Goal: Task Accomplishment & Management: Manage account settings

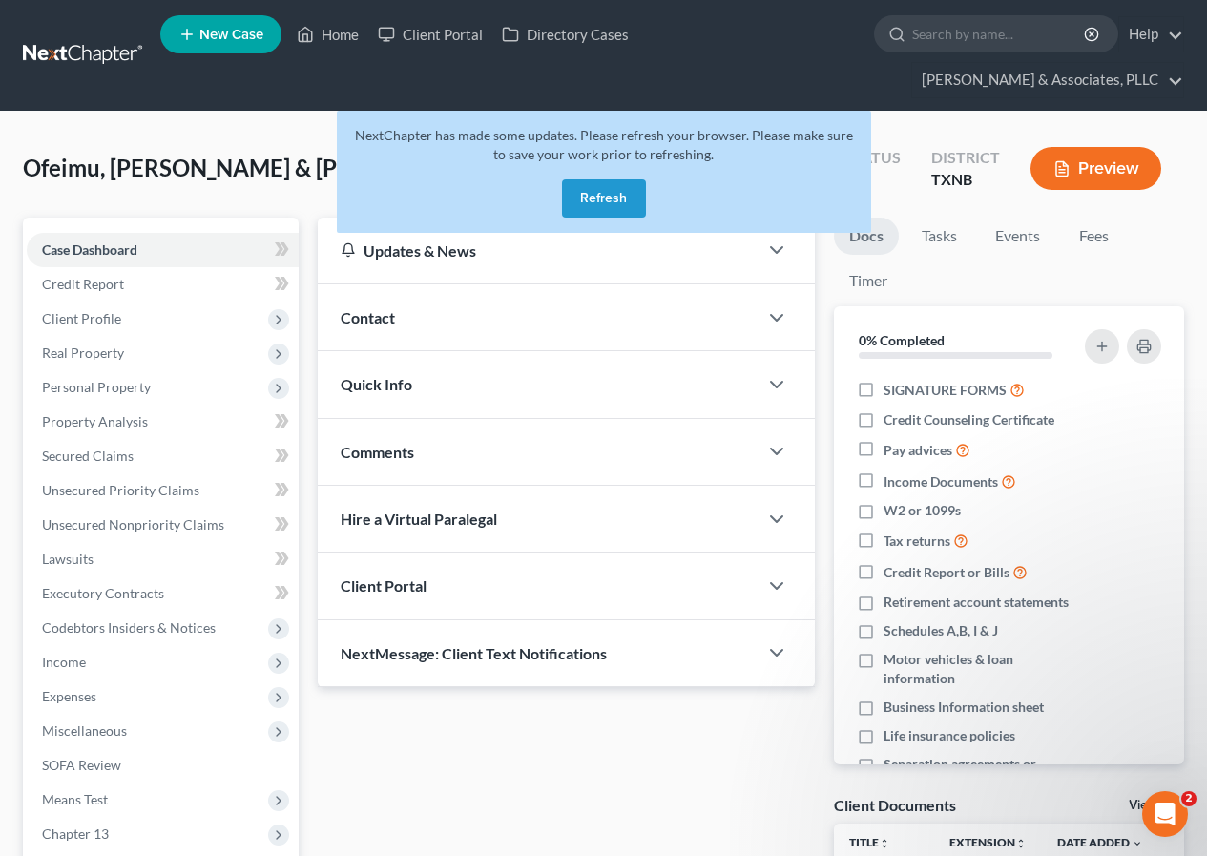
click at [587, 203] on button "Refresh" at bounding box center [604, 198] width 84 height 38
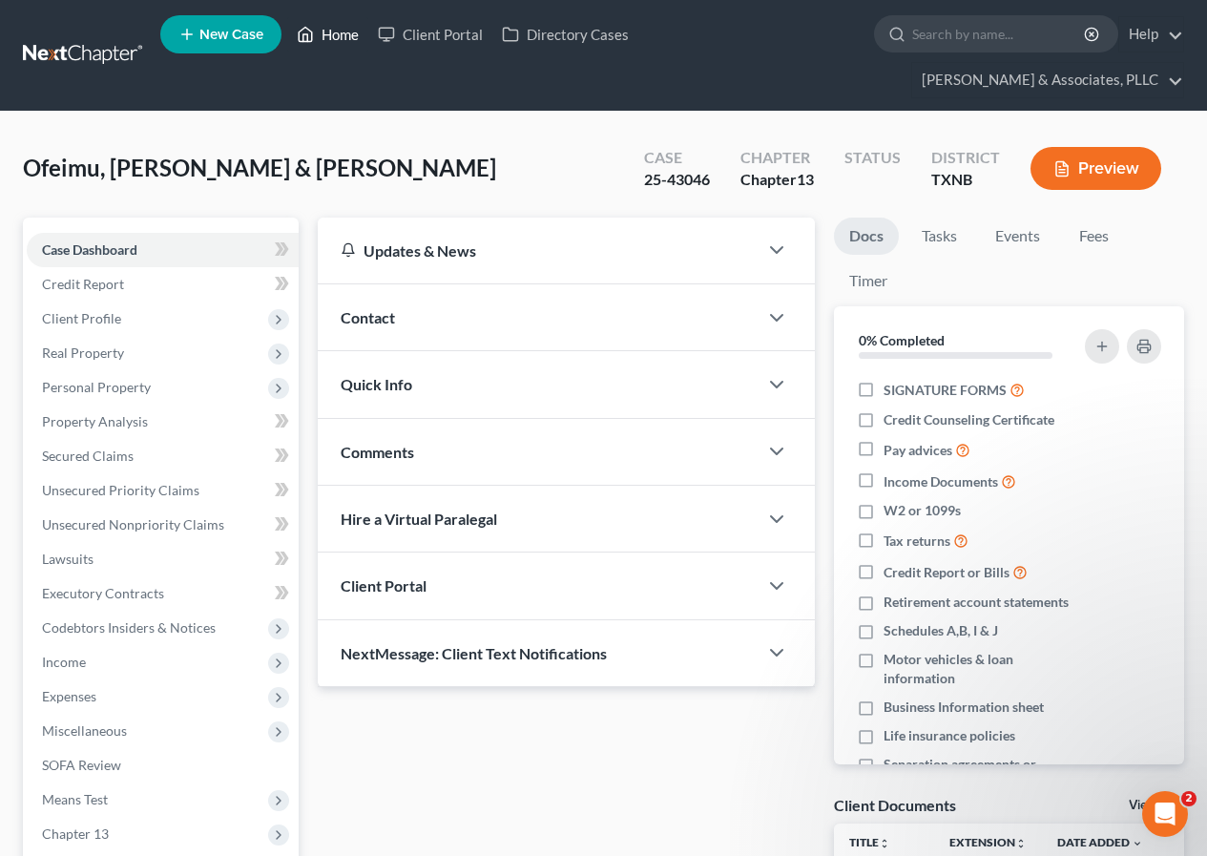
click at [324, 31] on link "Home" at bounding box center [327, 34] width 81 height 34
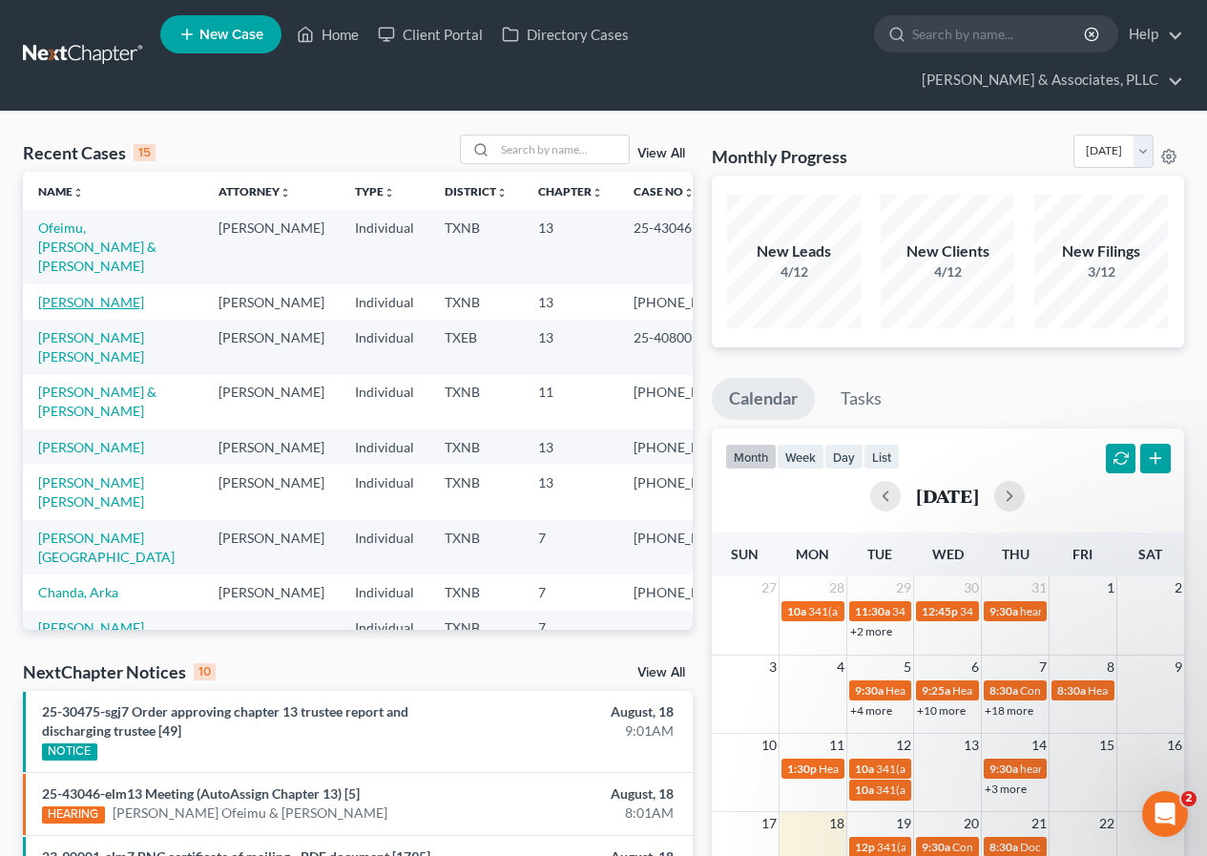
click at [94, 294] on link "Douglas, Brianca" at bounding box center [91, 302] width 106 height 16
select select "2"
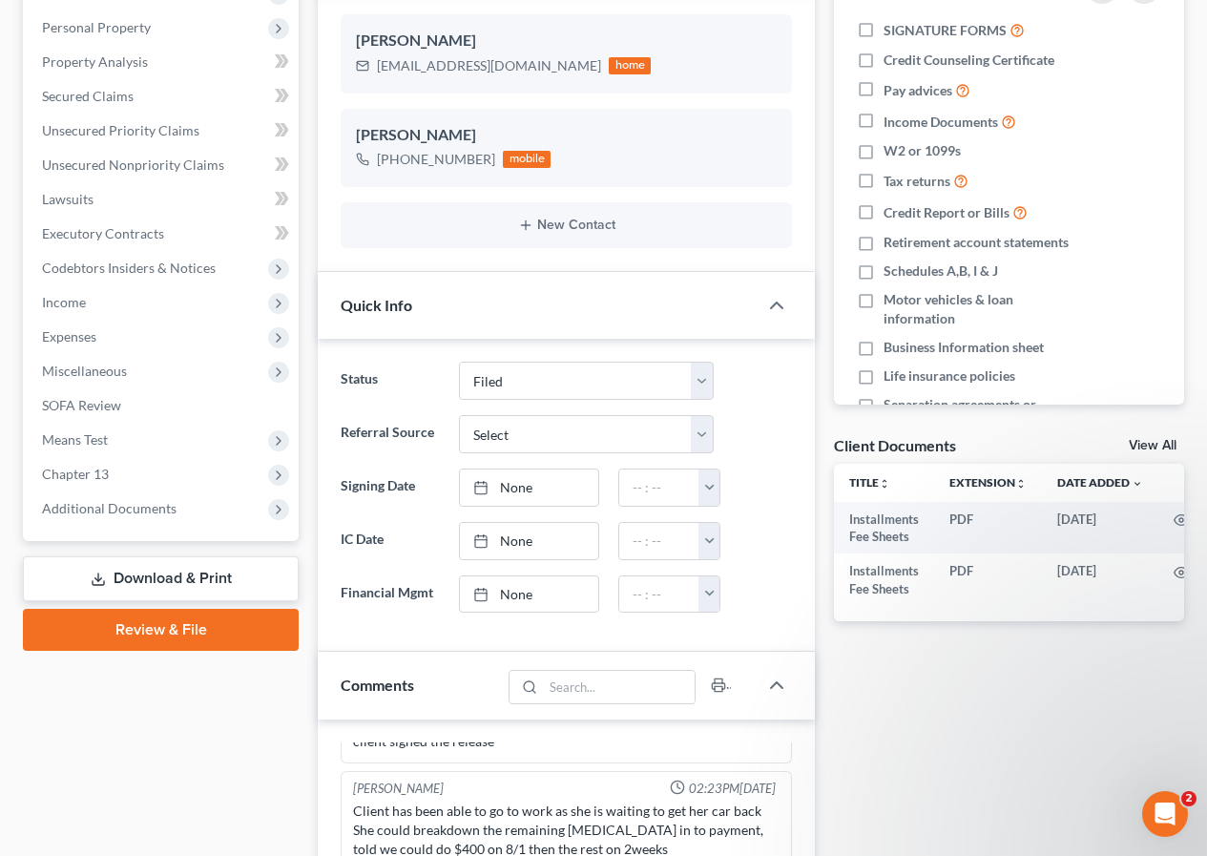
scroll to position [382, 0]
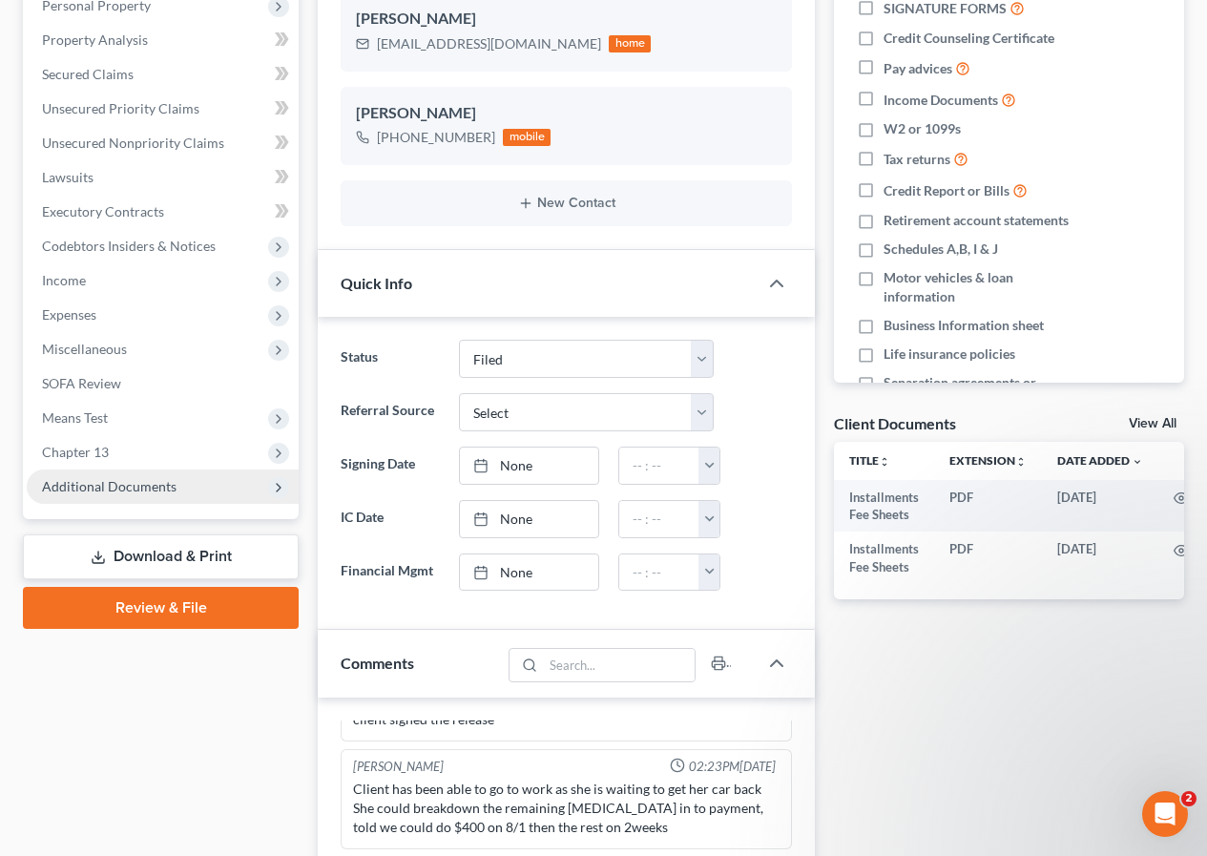
click at [135, 489] on span "Additional Documents" at bounding box center [109, 486] width 135 height 16
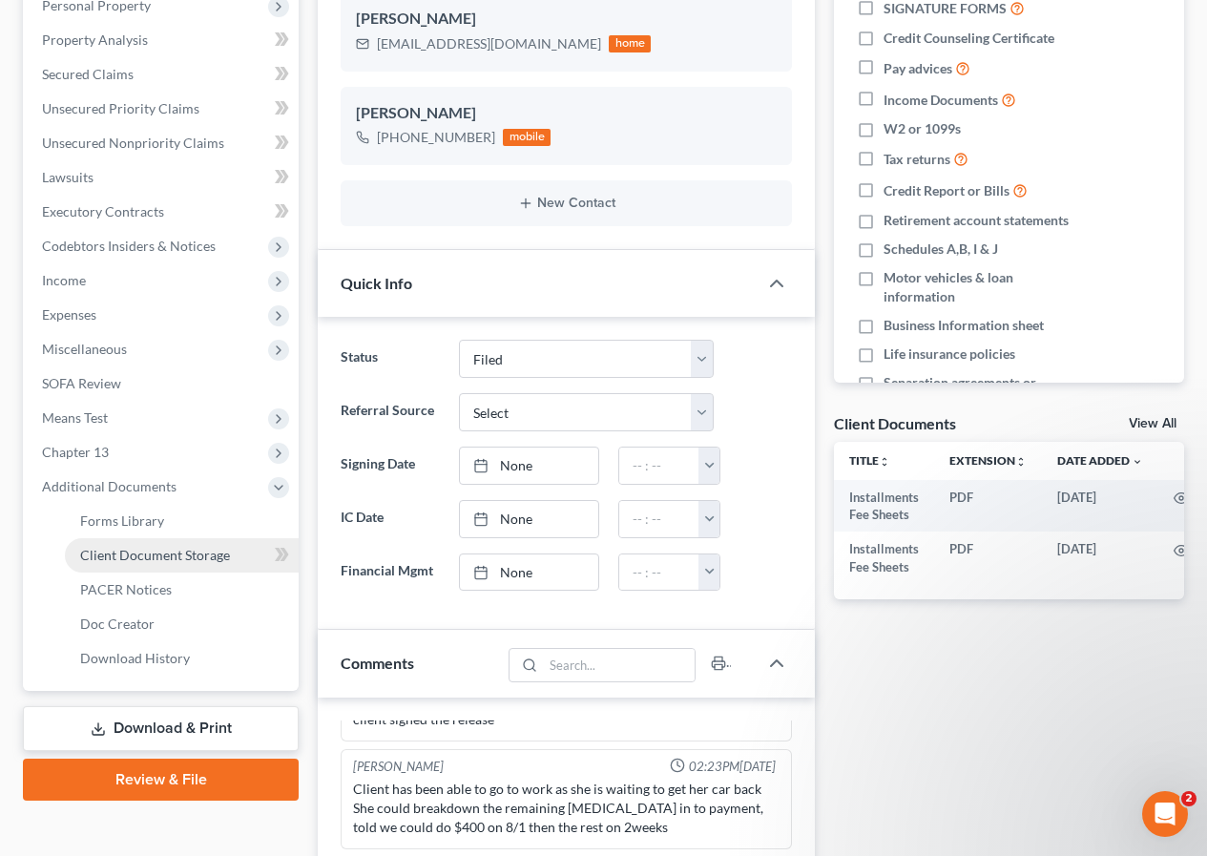
click at [168, 552] on span "Client Document Storage" at bounding box center [155, 555] width 150 height 16
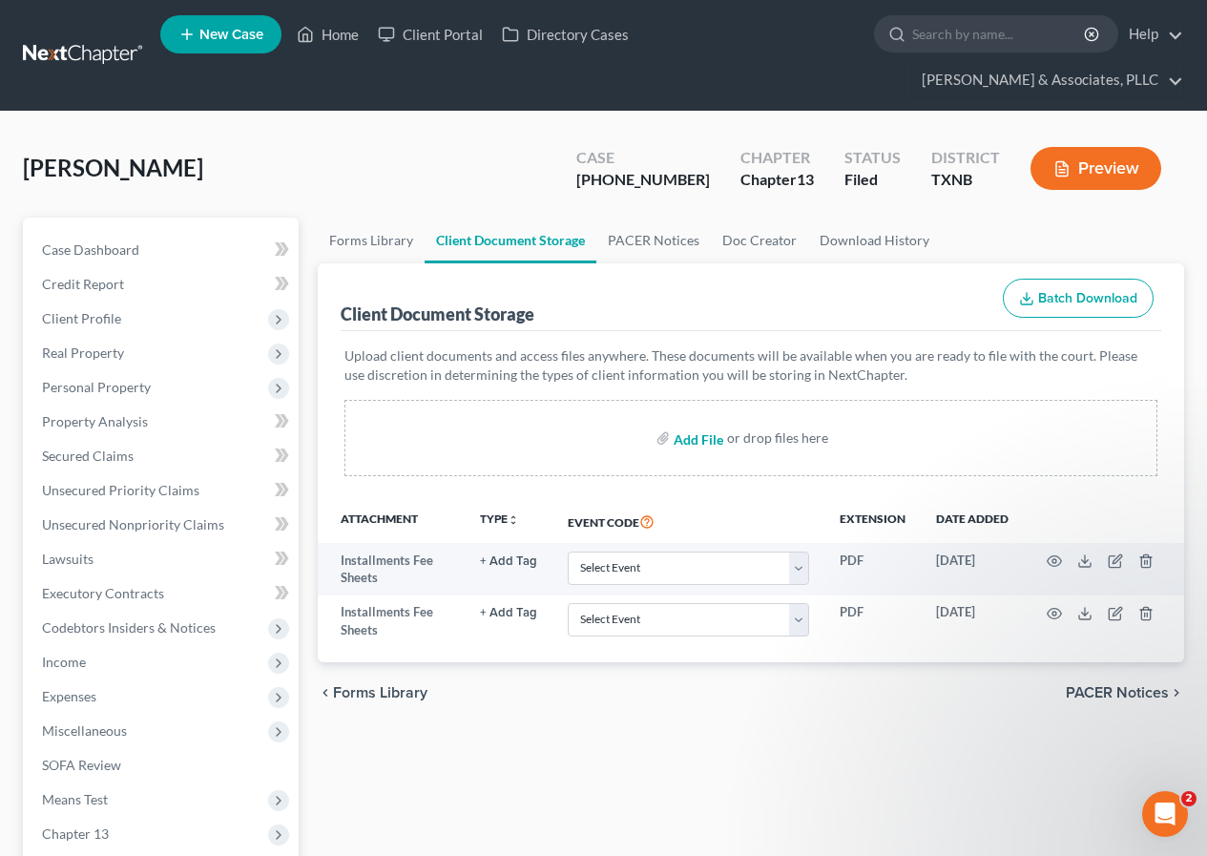
click at [694, 440] on input "file" at bounding box center [697, 438] width 46 height 34
type input "C:\fakepath\DOUGLAS Final Ch. 13 Plan.pdf"
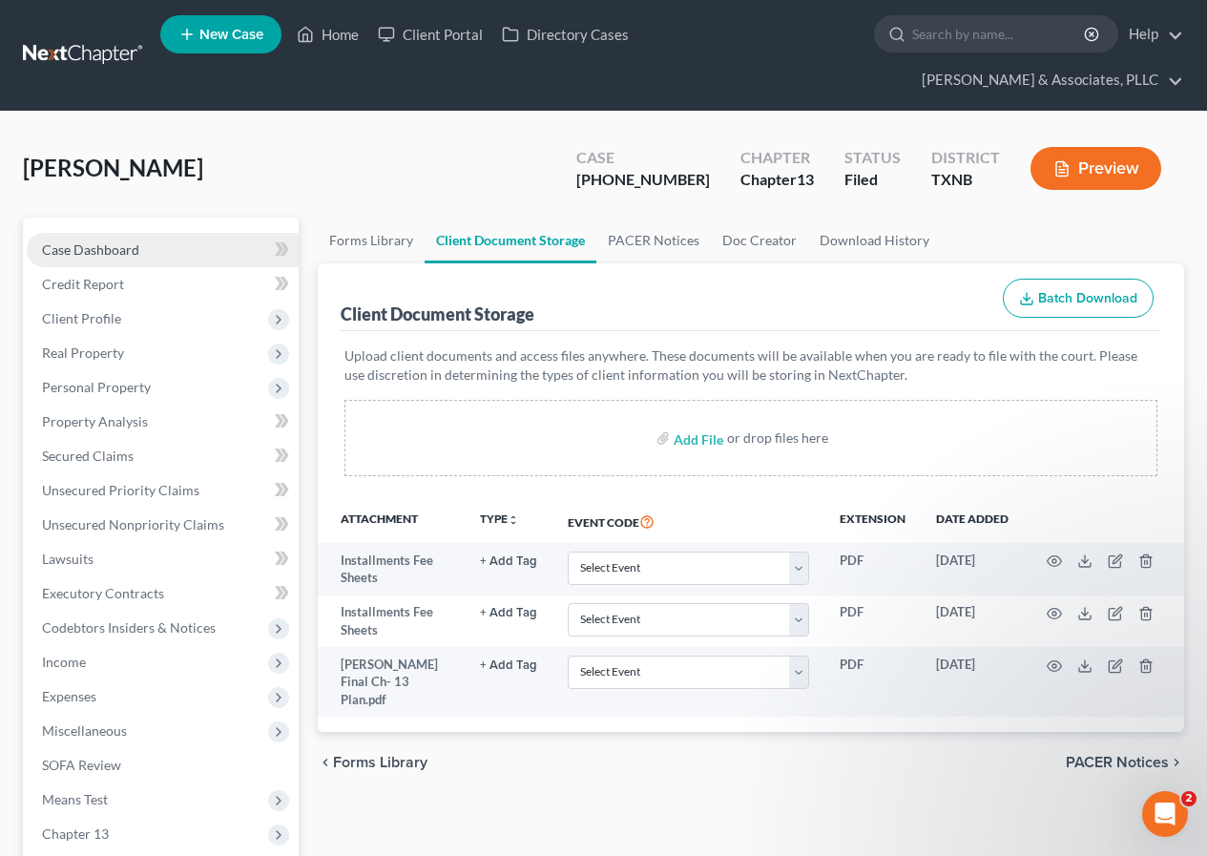
click at [102, 248] on span "Case Dashboard" at bounding box center [90, 249] width 97 height 16
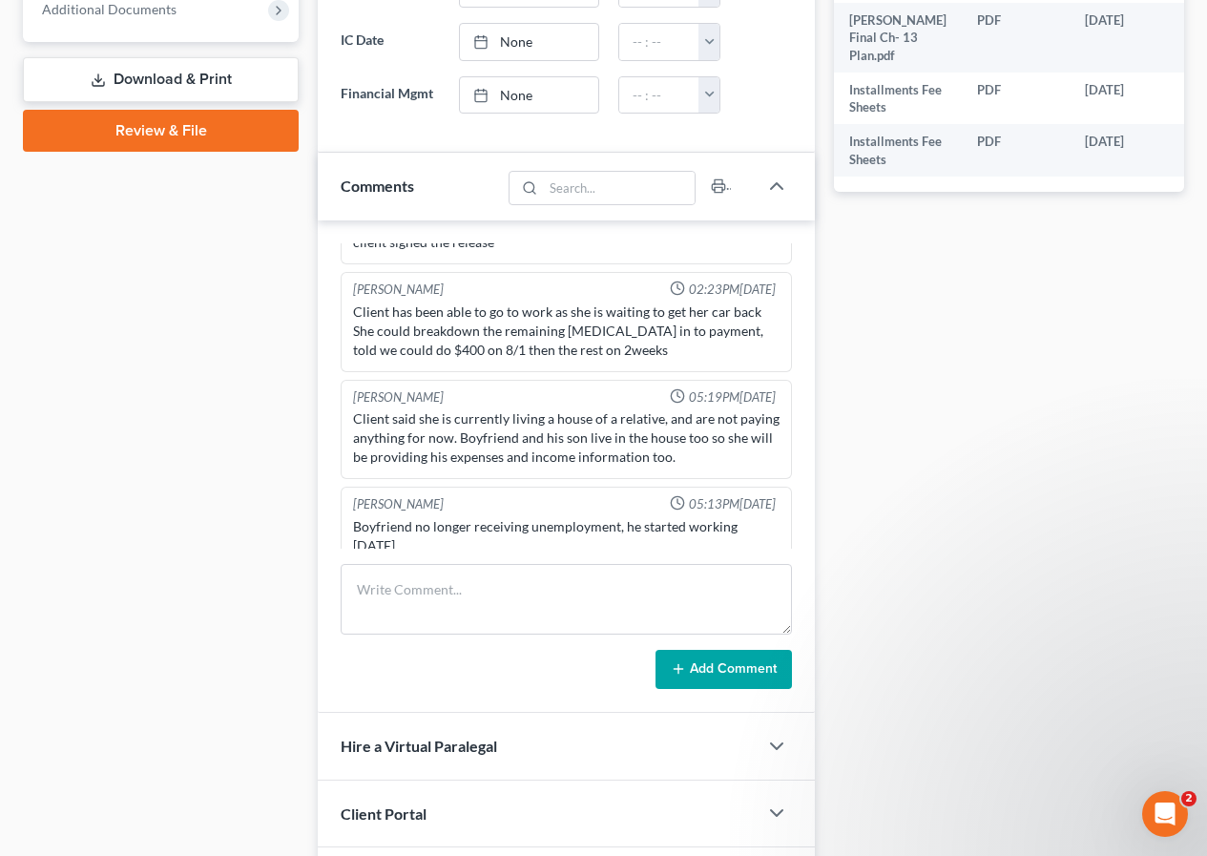
scroll to position [989, 0]
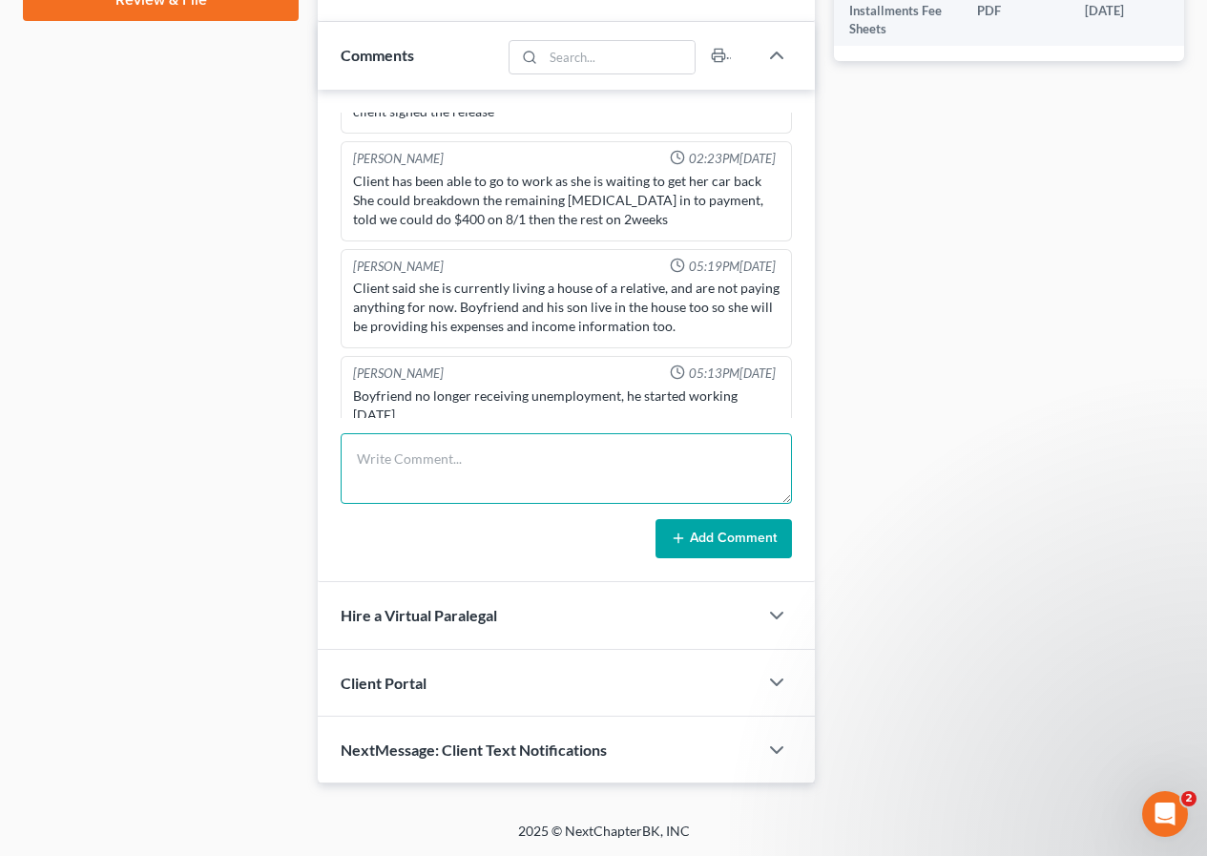
click at [381, 473] on textarea at bounding box center [566, 468] width 451 height 71
type textarea "Ch. 13 Plan is attached."
click at [698, 537] on button "Add Comment" at bounding box center [724, 539] width 136 height 40
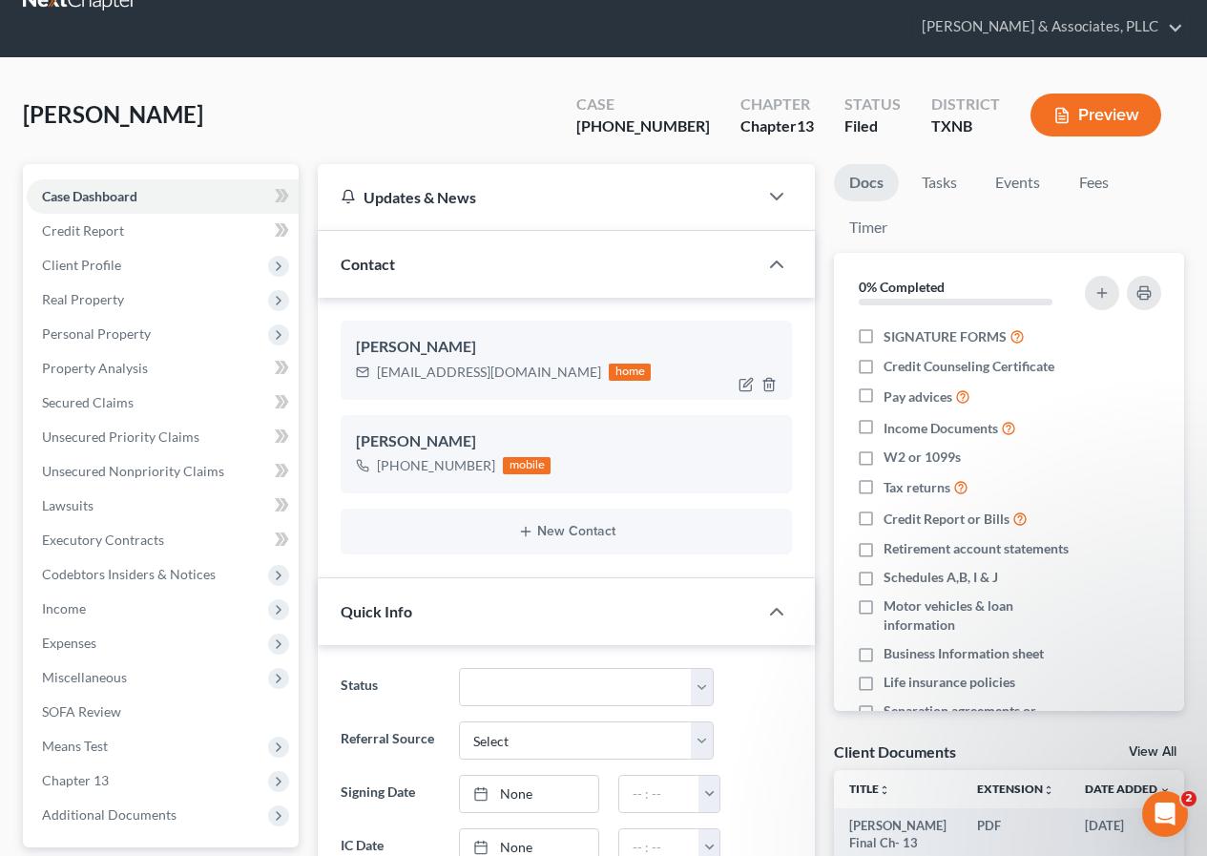
scroll to position [35, 0]
